Goal: Task Accomplishment & Management: Use online tool/utility

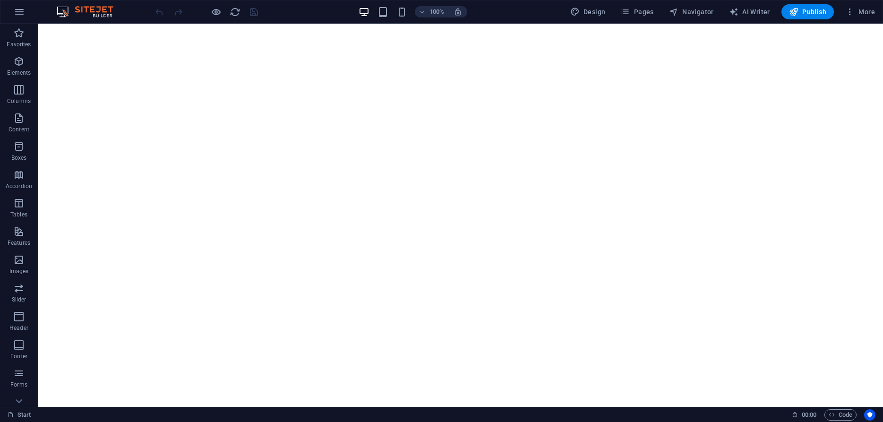
drag, startPoint x: 882, startPoint y: 42, endPoint x: 912, endPoint y: 45, distance: 30.0
click at [20, 17] on icon "button" at bounding box center [19, 11] width 11 height 11
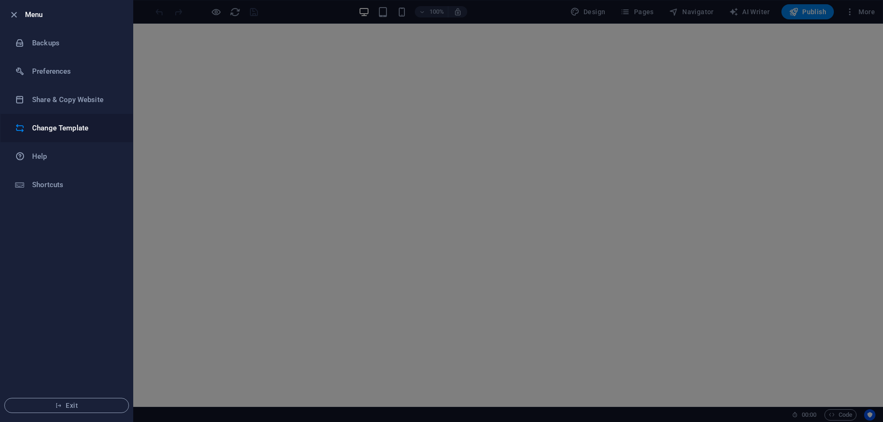
click at [66, 129] on h6 "Change Template" at bounding box center [75, 127] width 87 height 11
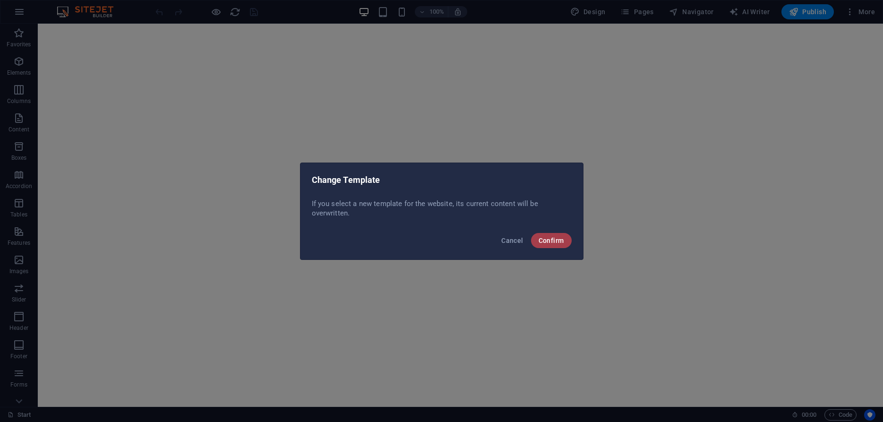
click at [550, 241] on span "Confirm" at bounding box center [552, 241] width 26 height 8
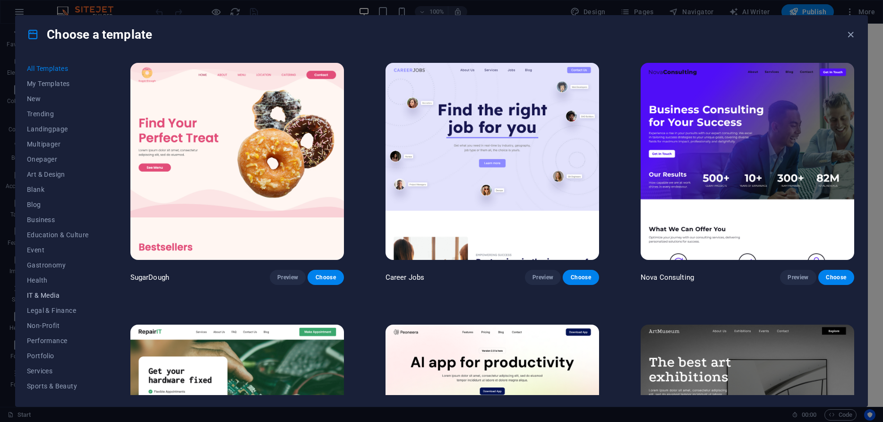
click at [54, 298] on span "IT & Media" at bounding box center [58, 296] width 62 height 8
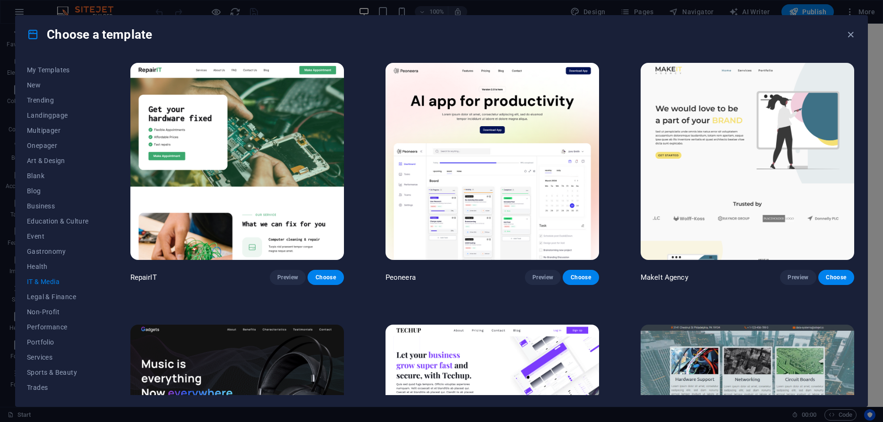
scroll to position [44, 0]
click at [40, 326] on span "Services" at bounding box center [58, 327] width 62 height 8
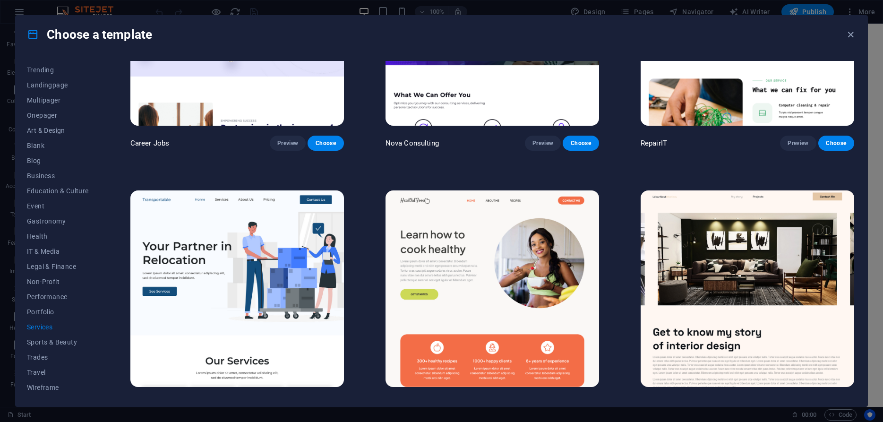
scroll to position [206, 0]
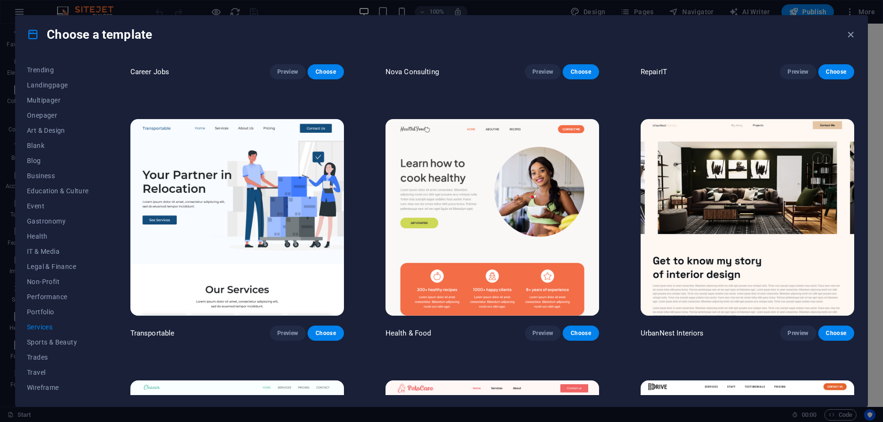
click at [734, 218] on img at bounding box center [748, 217] width 214 height 197
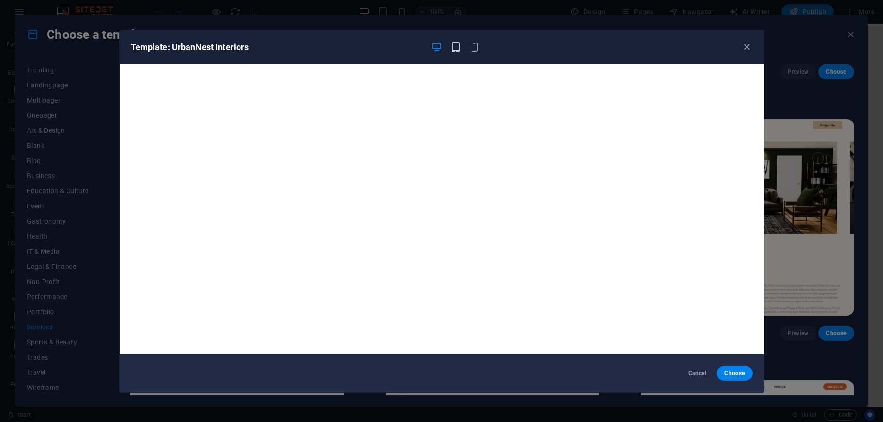
click at [455, 49] on icon "button" at bounding box center [455, 47] width 11 height 11
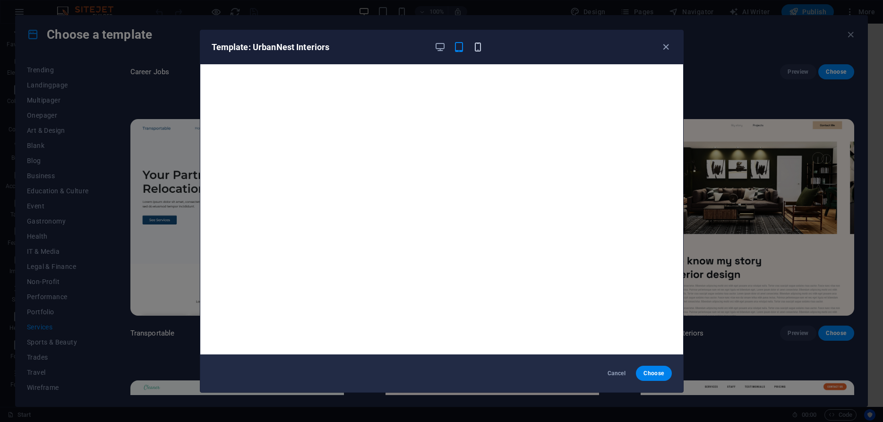
click at [477, 49] on icon "button" at bounding box center [478, 47] width 11 height 11
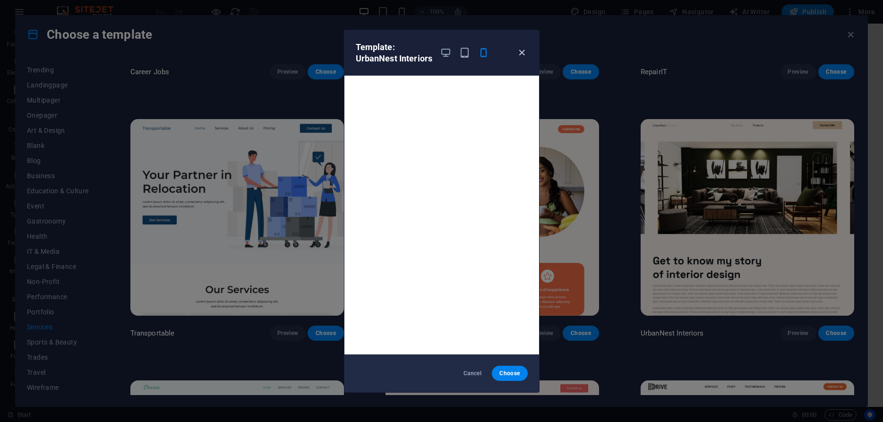
click at [521, 50] on icon "button" at bounding box center [522, 52] width 11 height 11
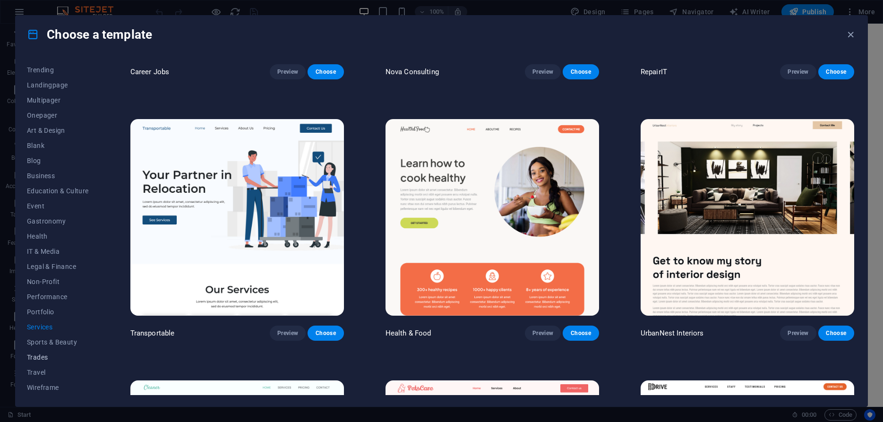
click at [38, 356] on span "Trades" at bounding box center [58, 358] width 62 height 8
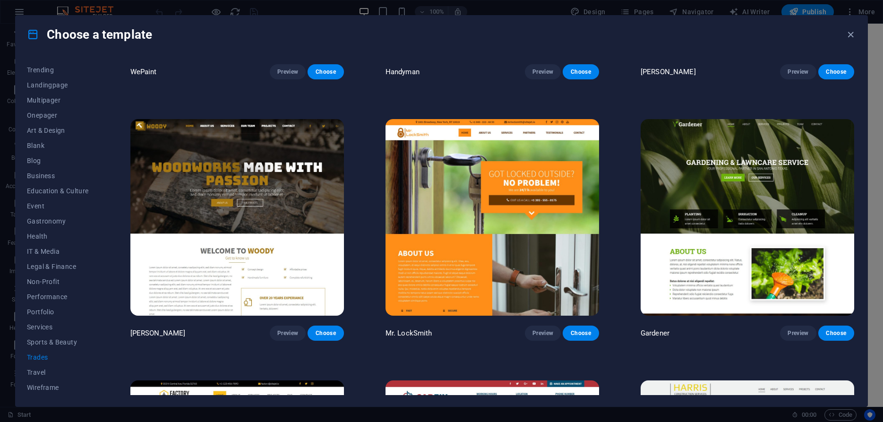
click at [459, 230] on img at bounding box center [493, 217] width 214 height 197
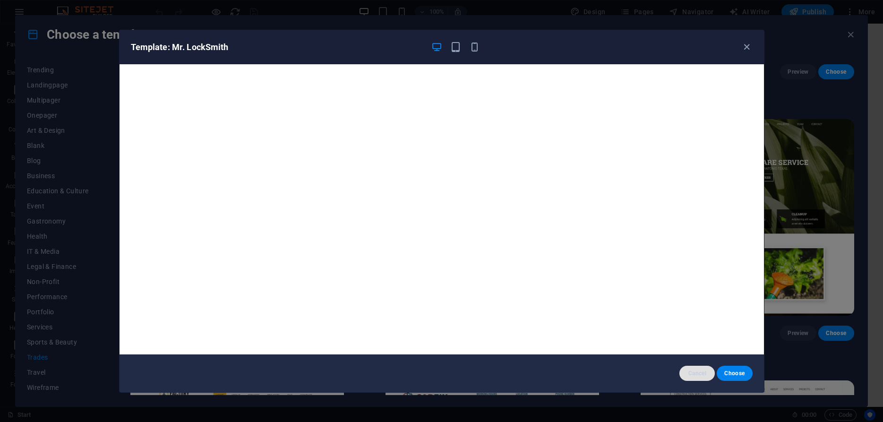
click at [695, 376] on span "Cancel" at bounding box center [697, 374] width 20 height 8
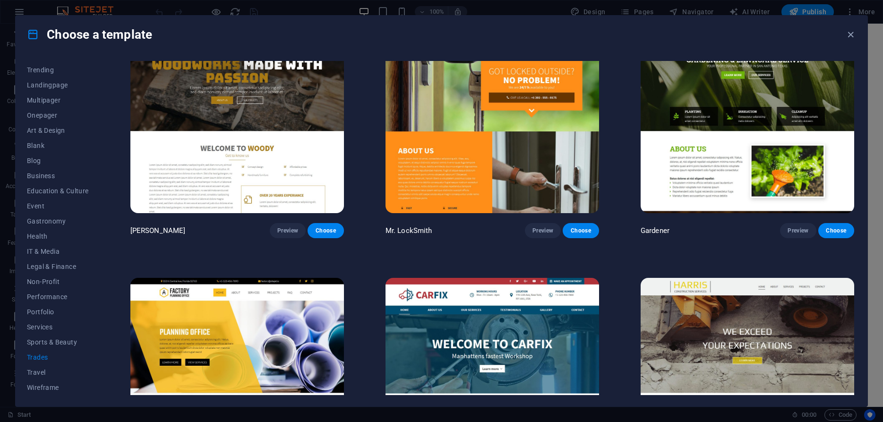
scroll to position [414, 0]
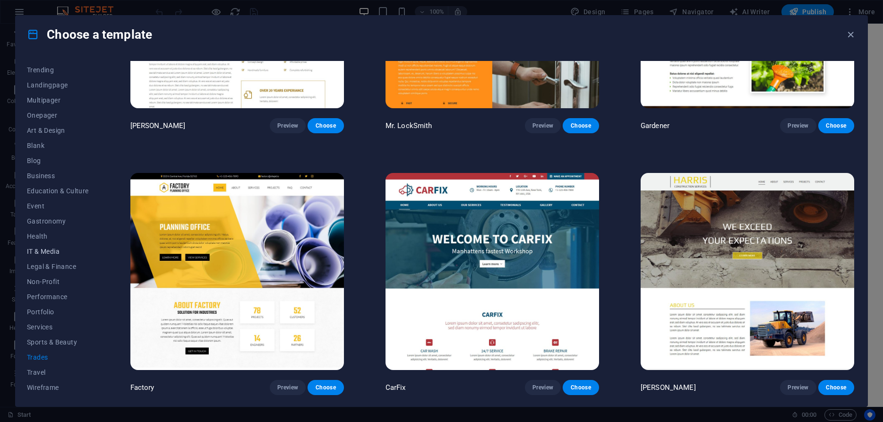
click at [45, 248] on span "IT & Media" at bounding box center [58, 252] width 62 height 8
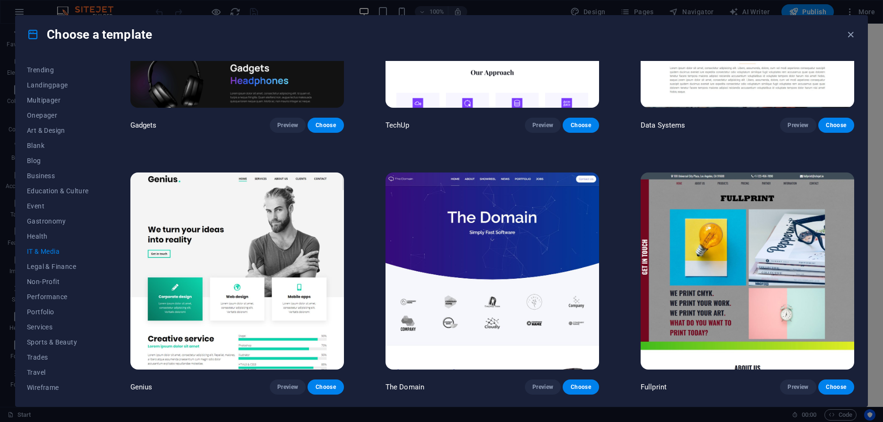
scroll to position [414, 0]
click at [52, 189] on span "Education & Culture" at bounding box center [58, 191] width 62 height 8
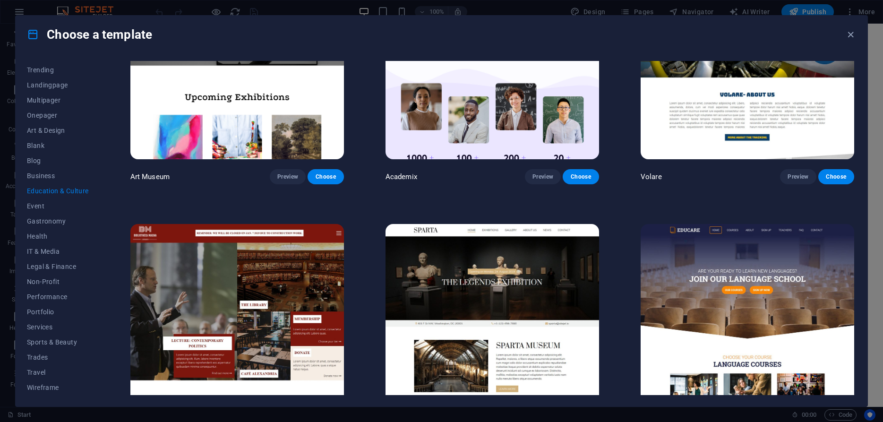
scroll to position [0, 0]
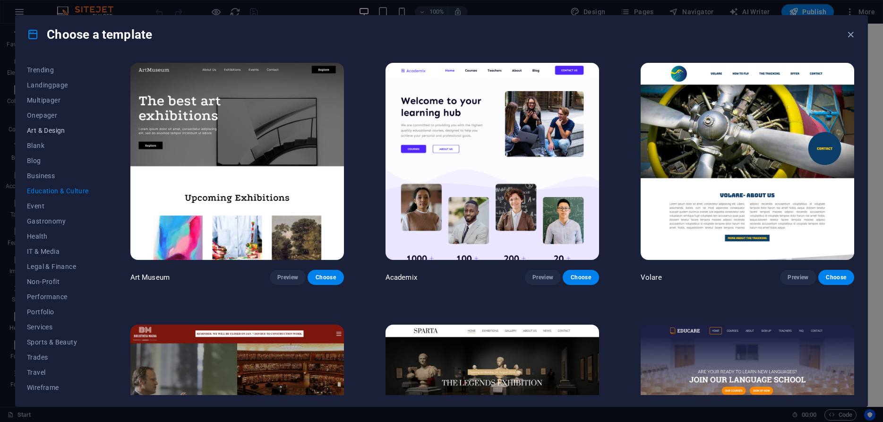
click at [48, 134] on span "Art & Design" at bounding box center [58, 131] width 62 height 8
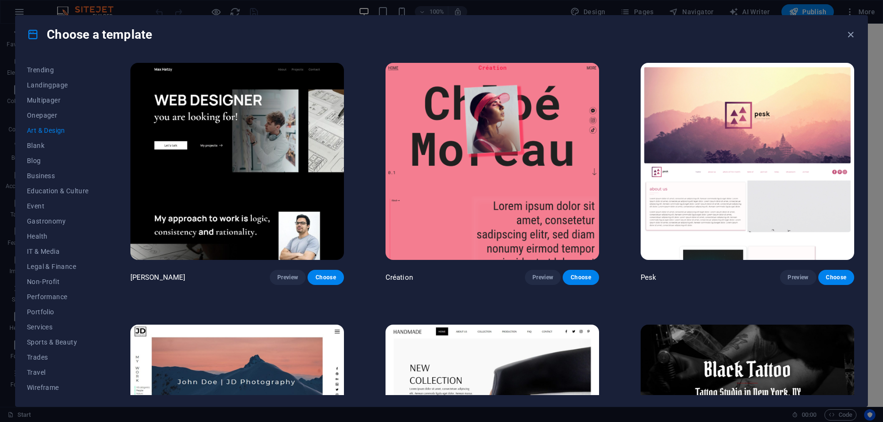
click at [775, 32] on div "Choose a template" at bounding box center [442, 35] width 852 height 38
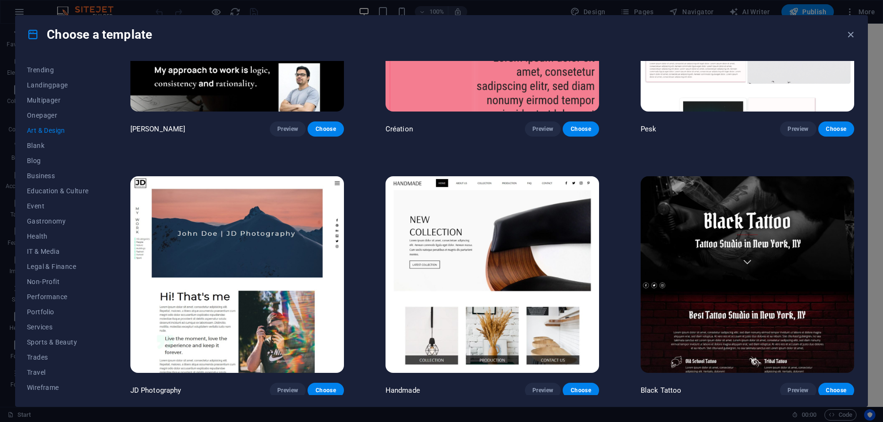
click at [482, 279] on img at bounding box center [493, 274] width 214 height 197
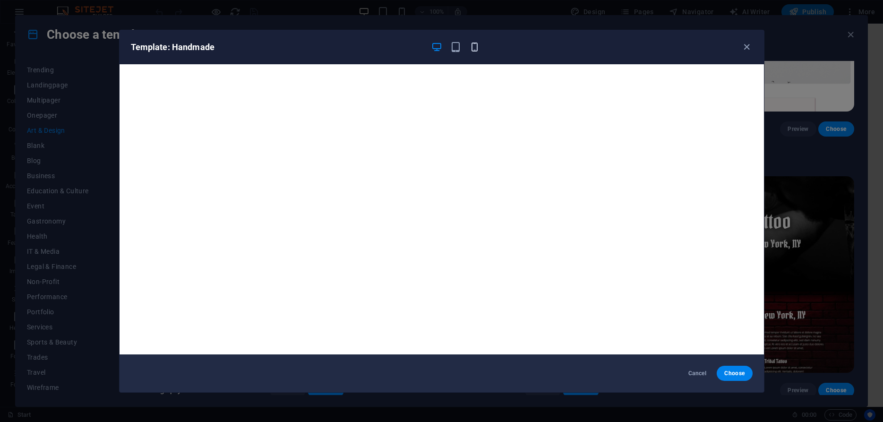
click at [474, 47] on icon "button" at bounding box center [474, 47] width 11 height 11
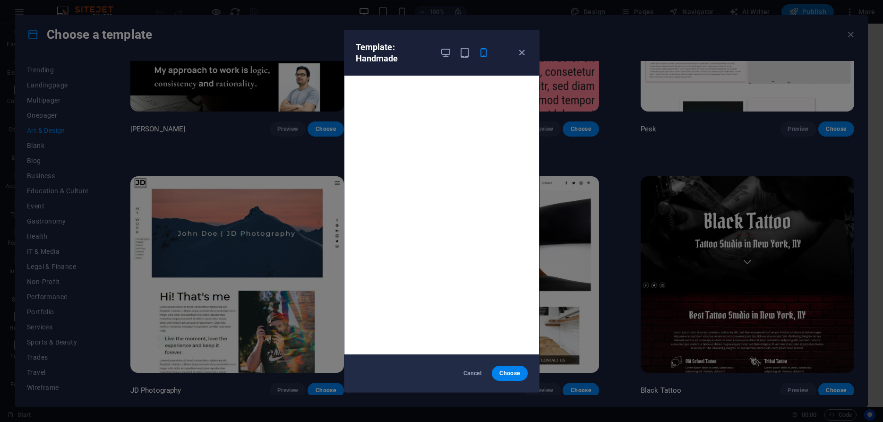
scroll to position [2, 0]
click at [468, 54] on icon "button" at bounding box center [464, 52] width 11 height 11
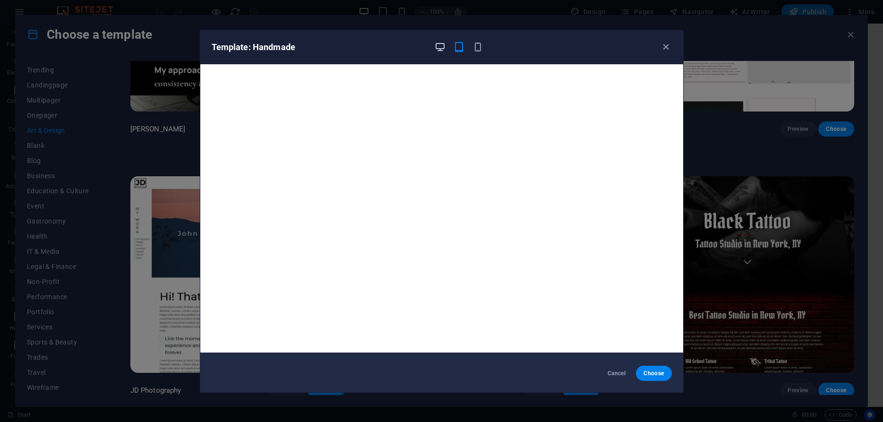
click at [441, 47] on icon "button" at bounding box center [440, 47] width 11 height 11
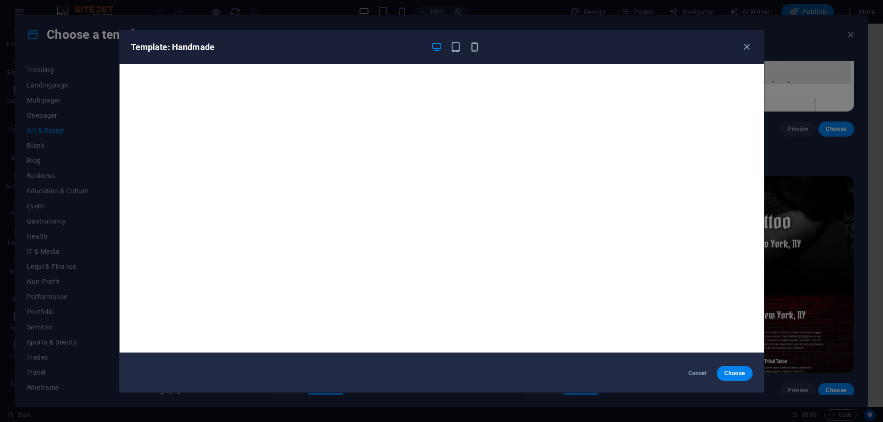
click at [473, 46] on icon "button" at bounding box center [474, 47] width 11 height 11
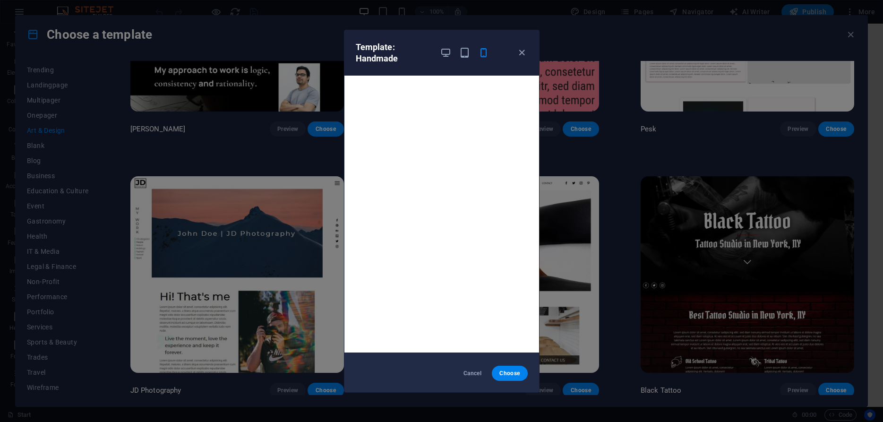
scroll to position [0, 0]
click at [522, 53] on icon "button" at bounding box center [522, 52] width 11 height 11
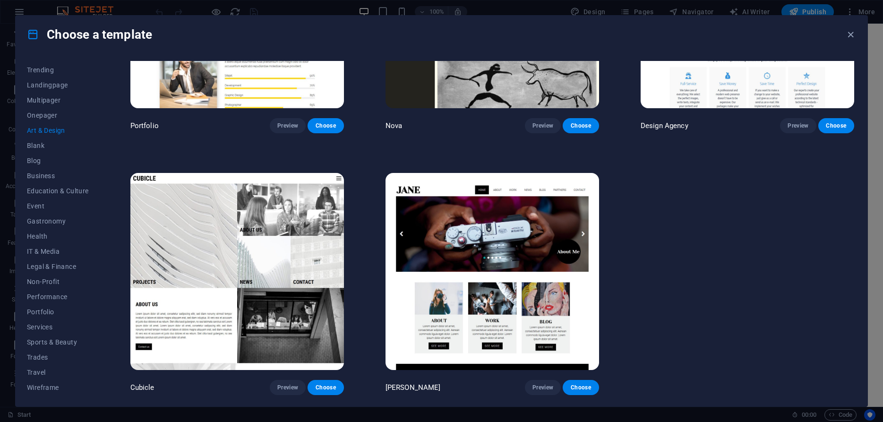
scroll to position [756, 0]
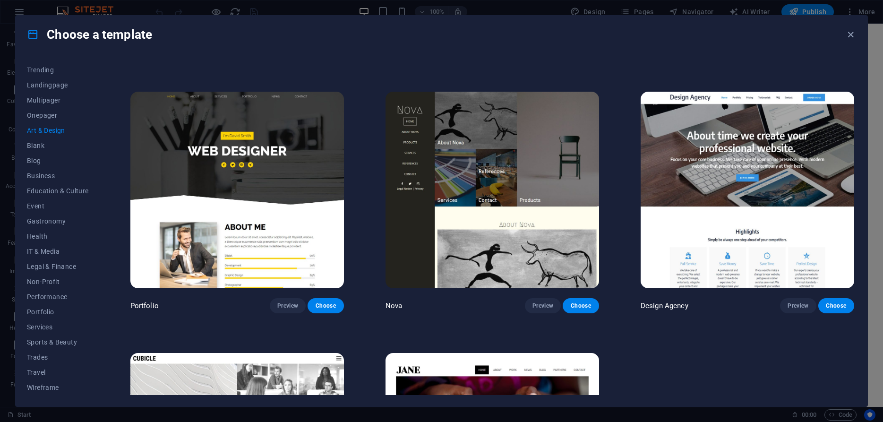
click at [453, 197] on img at bounding box center [493, 190] width 214 height 197
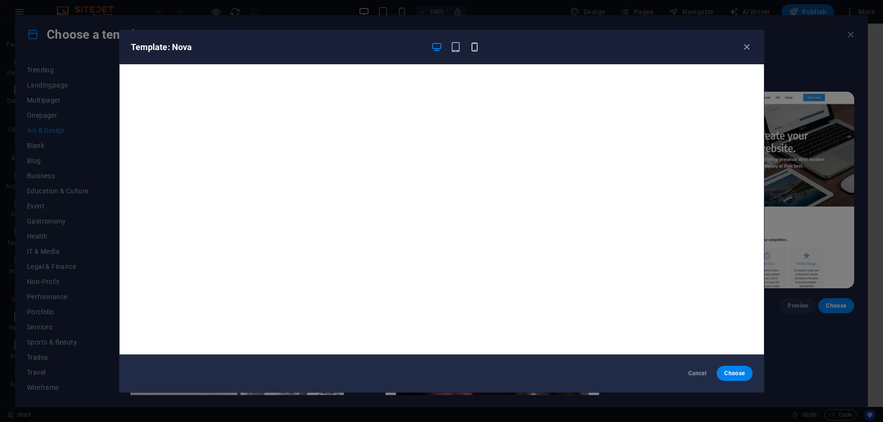
click at [475, 48] on icon "button" at bounding box center [474, 47] width 11 height 11
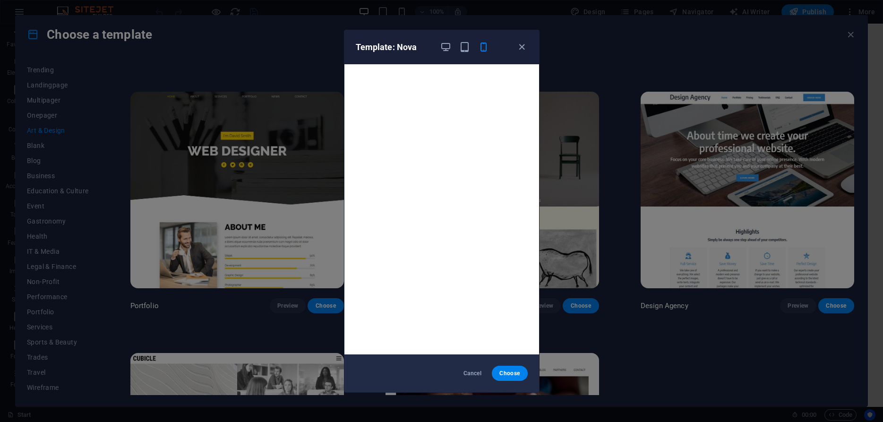
scroll to position [2, 0]
click at [470, 374] on span "Cancel" at bounding box center [472, 374] width 20 height 8
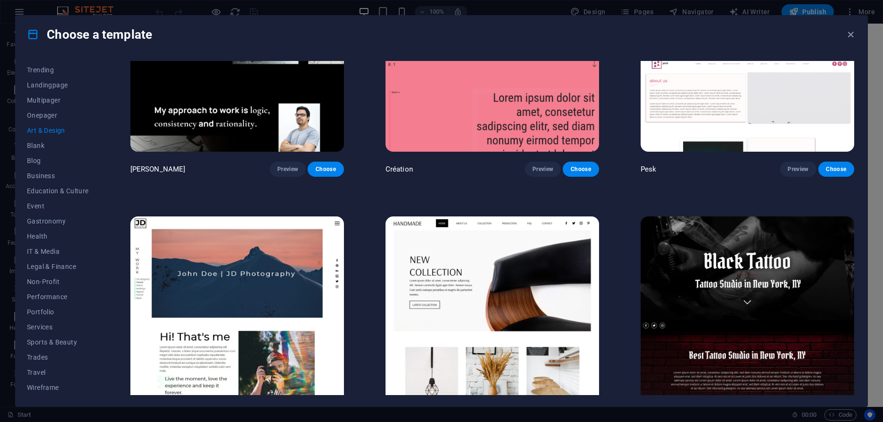
scroll to position [0, 0]
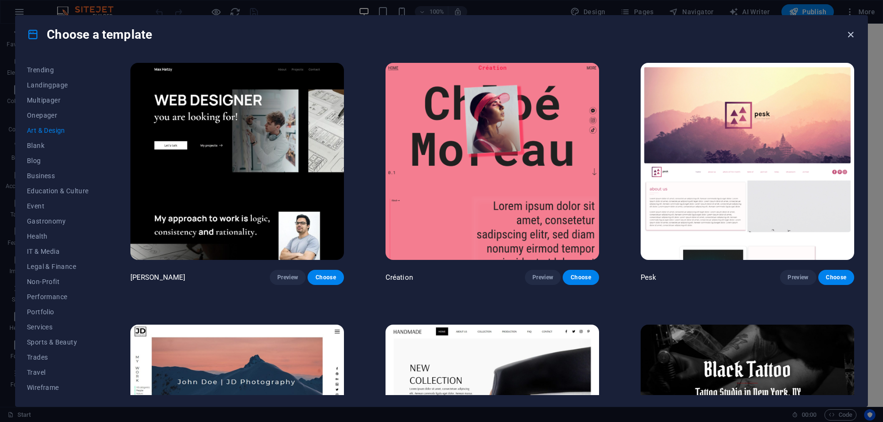
click at [850, 34] on icon "button" at bounding box center [851, 34] width 11 height 11
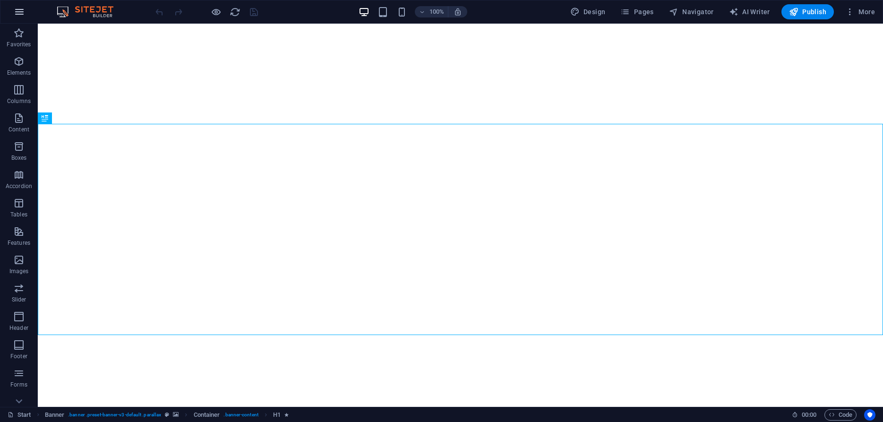
click at [17, 12] on icon "button" at bounding box center [19, 11] width 11 height 11
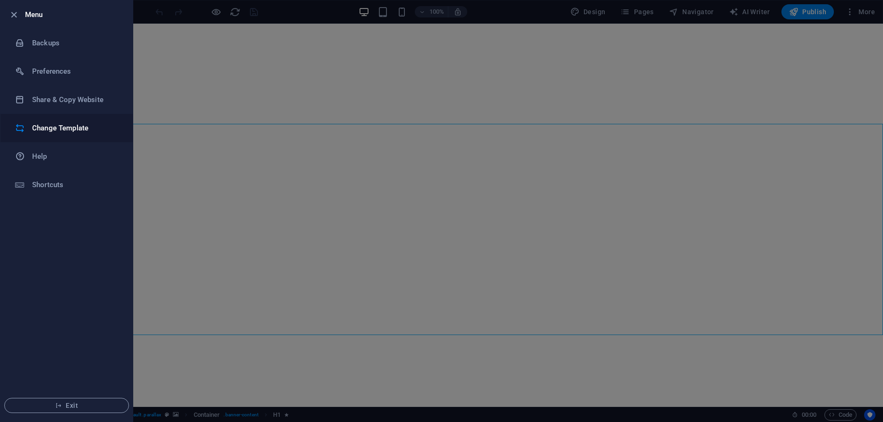
click at [57, 132] on h6 "Change Template" at bounding box center [75, 127] width 87 height 11
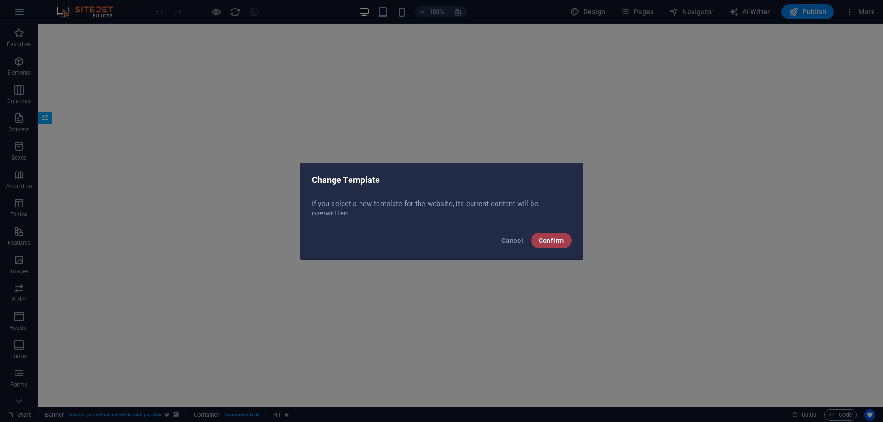
click at [549, 243] on span "Confirm" at bounding box center [552, 241] width 26 height 8
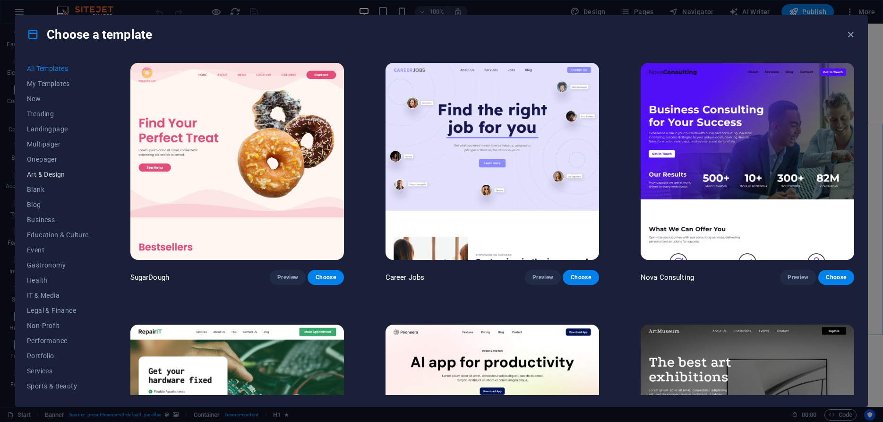
click at [53, 174] on span "Art & Design" at bounding box center [58, 175] width 62 height 8
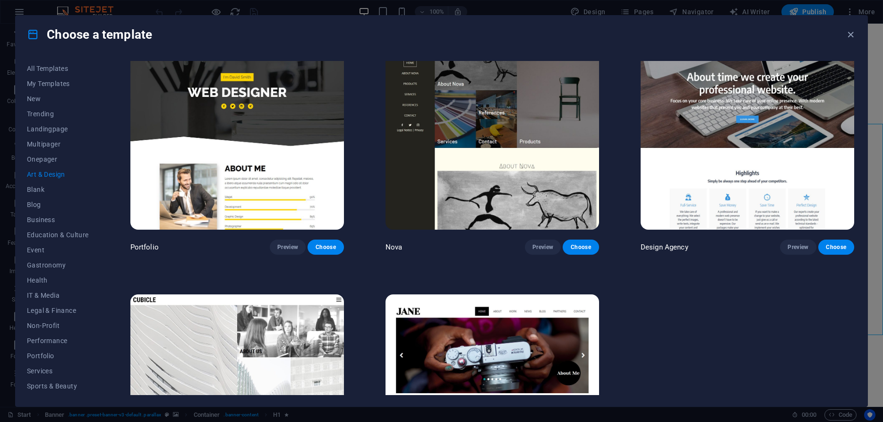
scroll to position [689, 0]
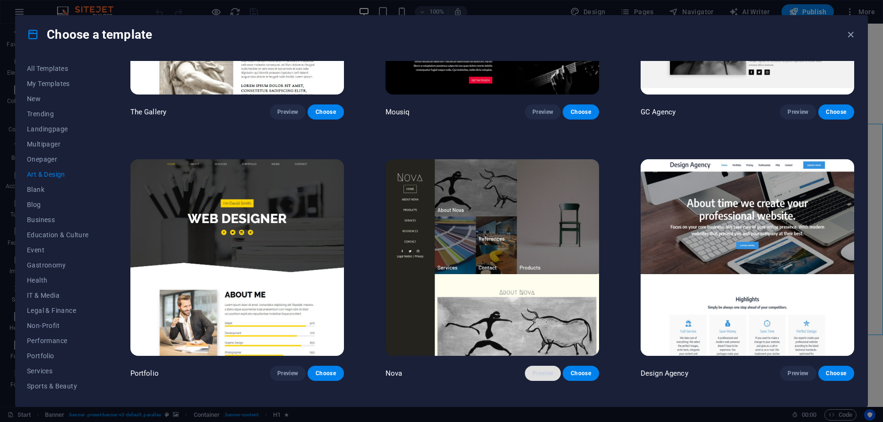
click at [541, 373] on span "Preview" at bounding box center [543, 374] width 21 height 8
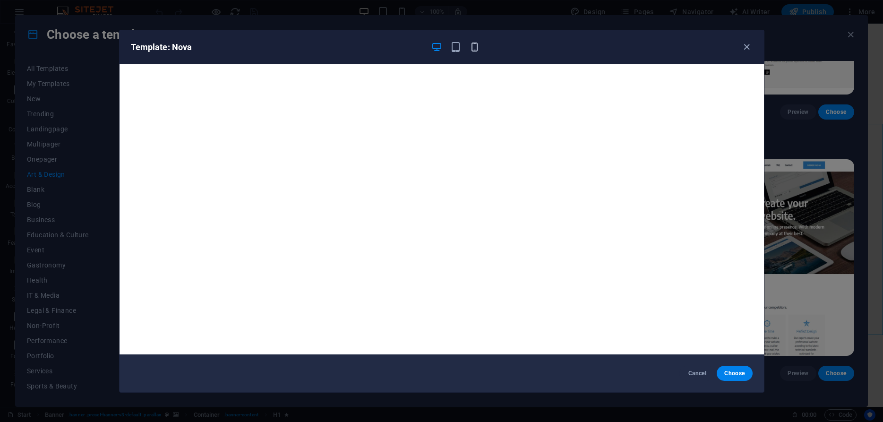
click at [475, 47] on icon "button" at bounding box center [474, 47] width 11 height 11
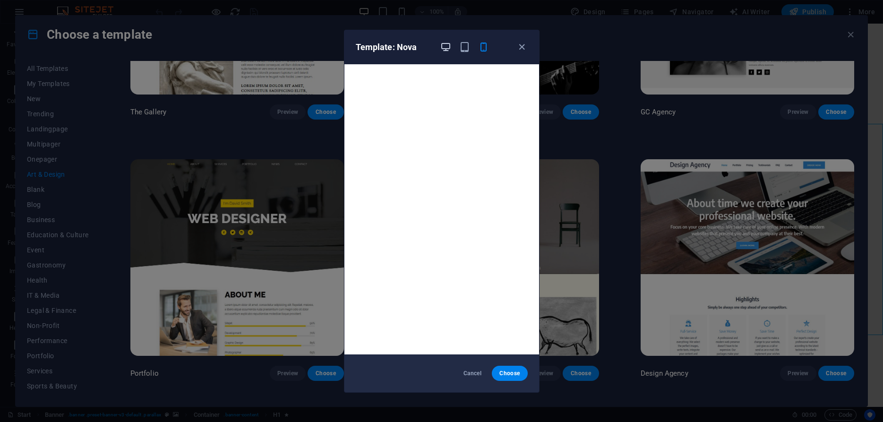
click at [449, 46] on icon "button" at bounding box center [445, 47] width 11 height 11
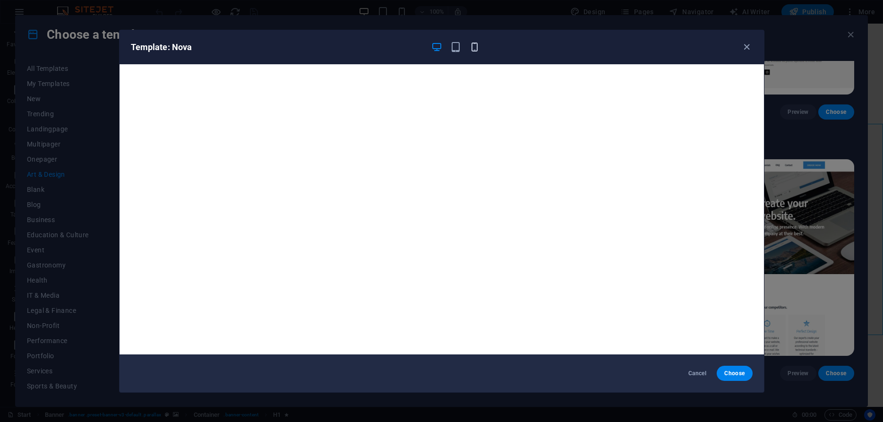
click at [473, 47] on icon "button" at bounding box center [474, 47] width 11 height 11
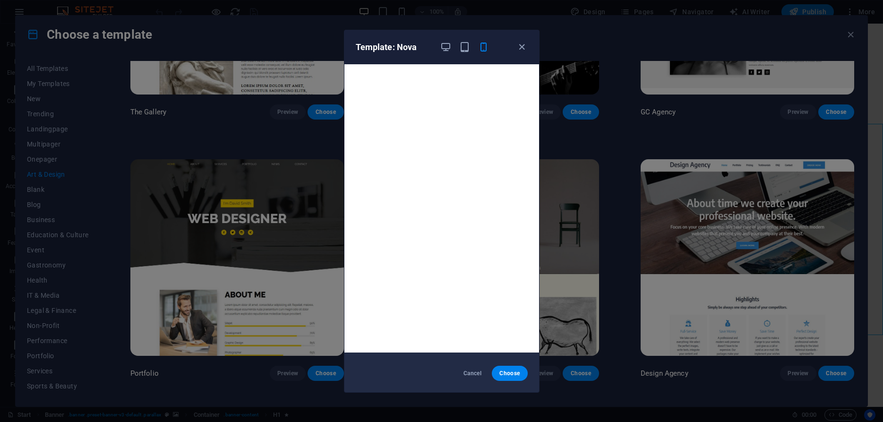
scroll to position [0, 0]
click at [471, 374] on span "Cancel" at bounding box center [472, 374] width 20 height 8
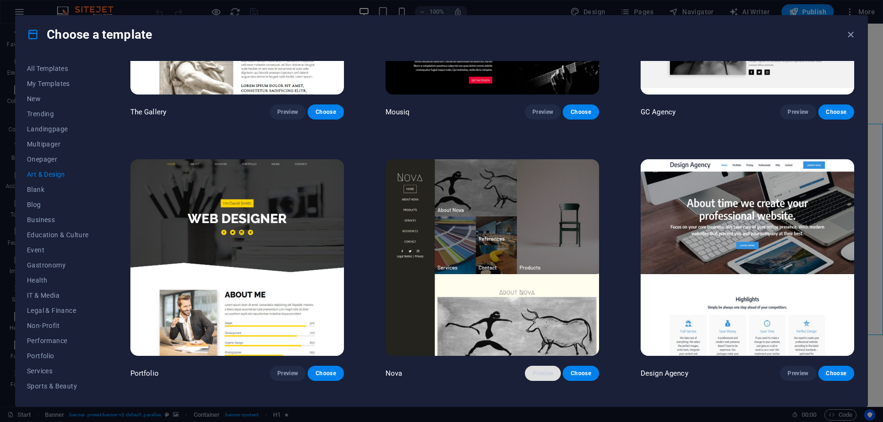
click at [539, 376] on span "Preview" at bounding box center [543, 374] width 21 height 8
